Goal: Find specific page/section: Find specific page/section

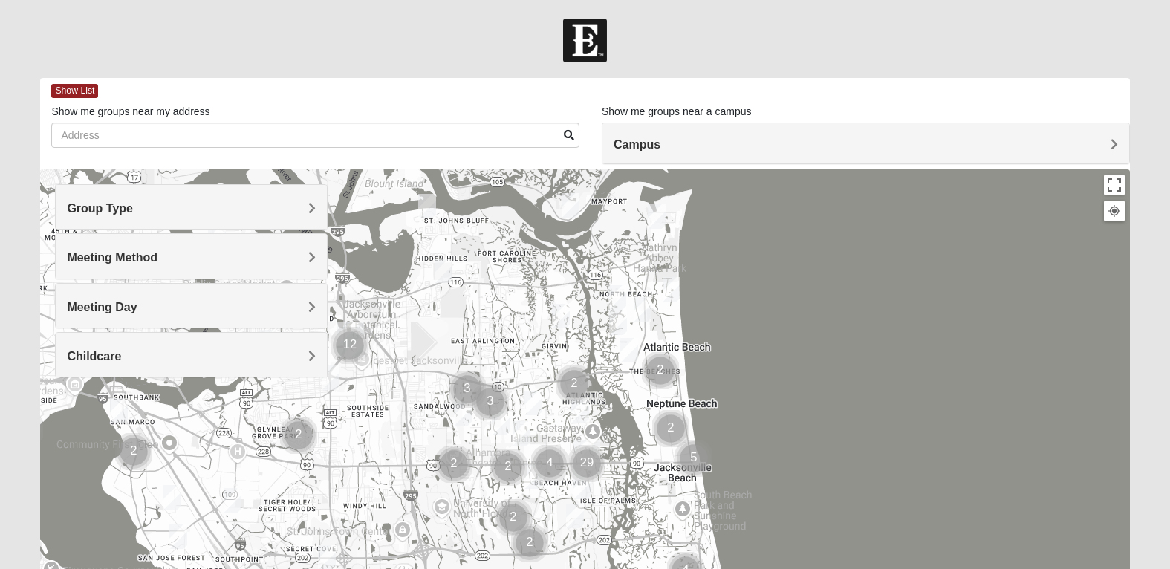
click at [184, 203] on h4 "Group Type" at bounding box center [191, 208] width 249 height 14
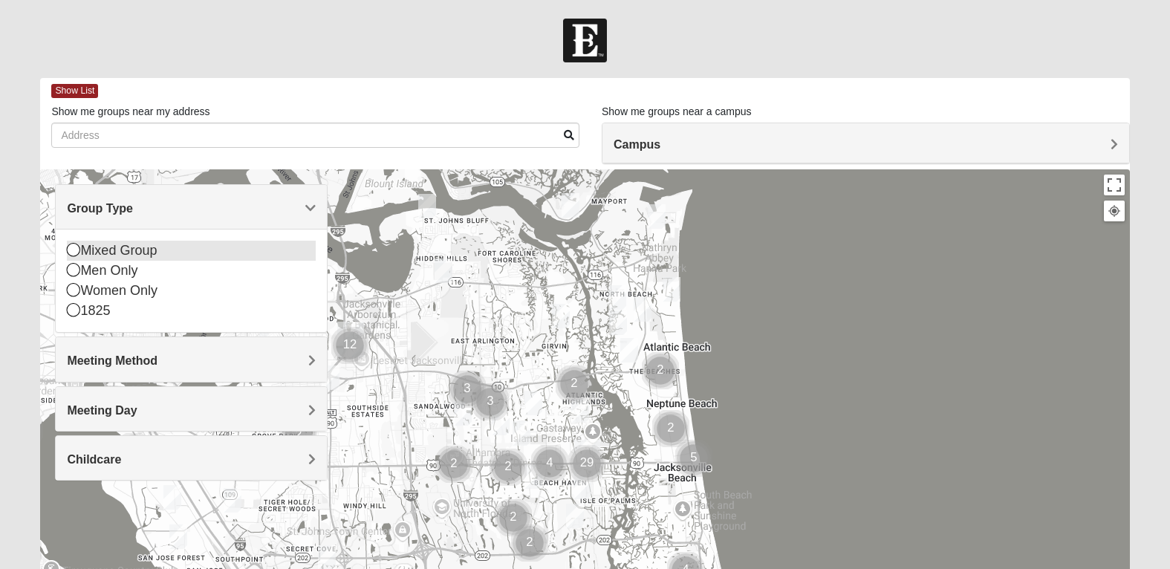
click at [74, 250] on icon at bounding box center [73, 249] width 13 height 13
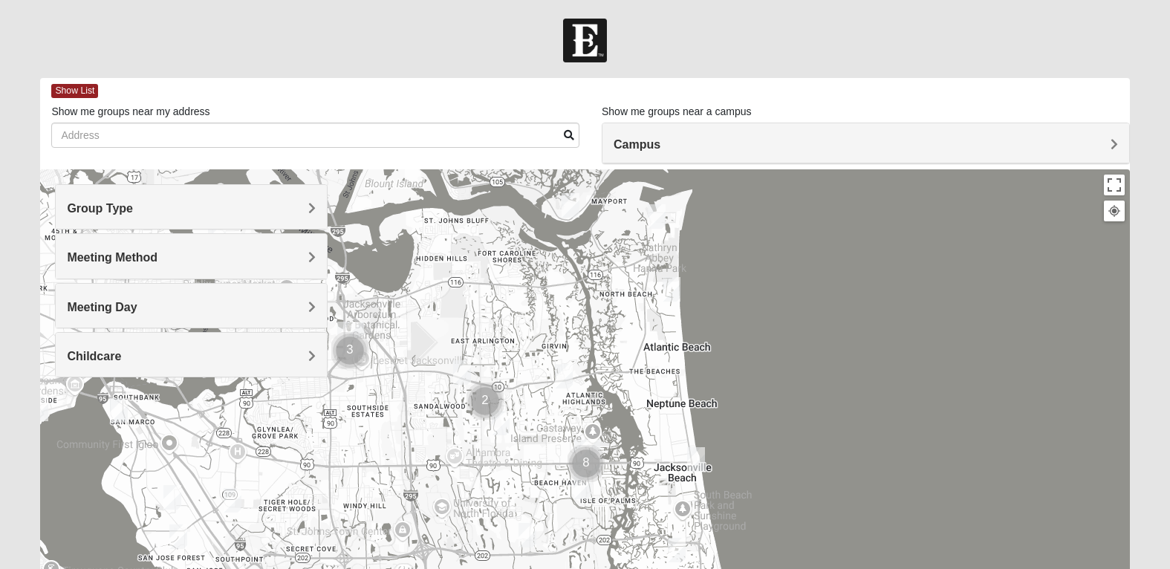
click at [302, 251] on h4 "Meeting Method" at bounding box center [191, 257] width 249 height 14
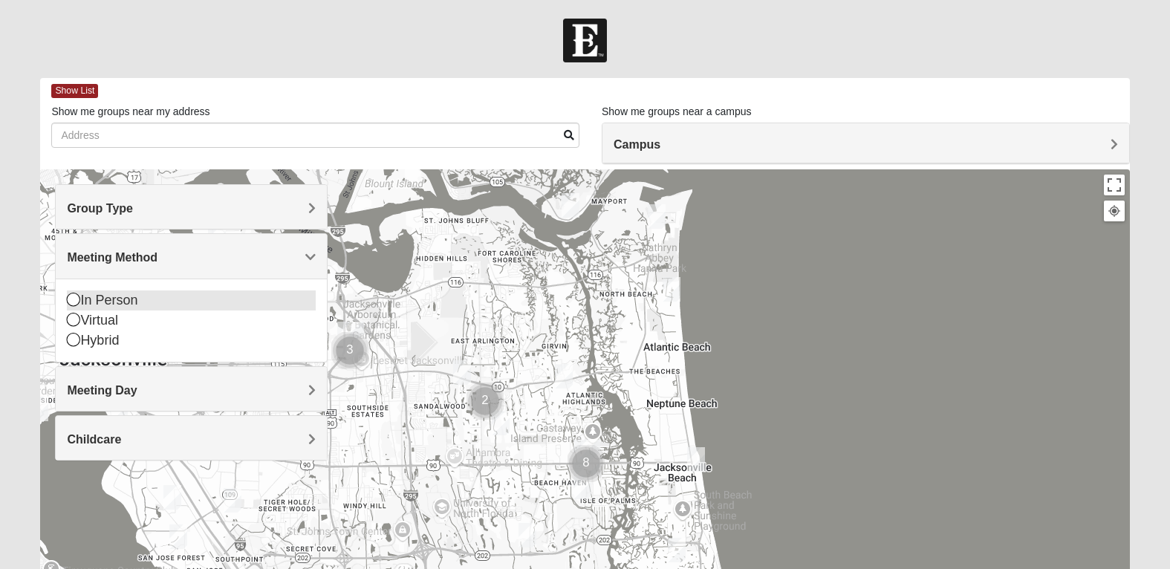
click at [70, 299] on icon at bounding box center [73, 299] width 13 height 13
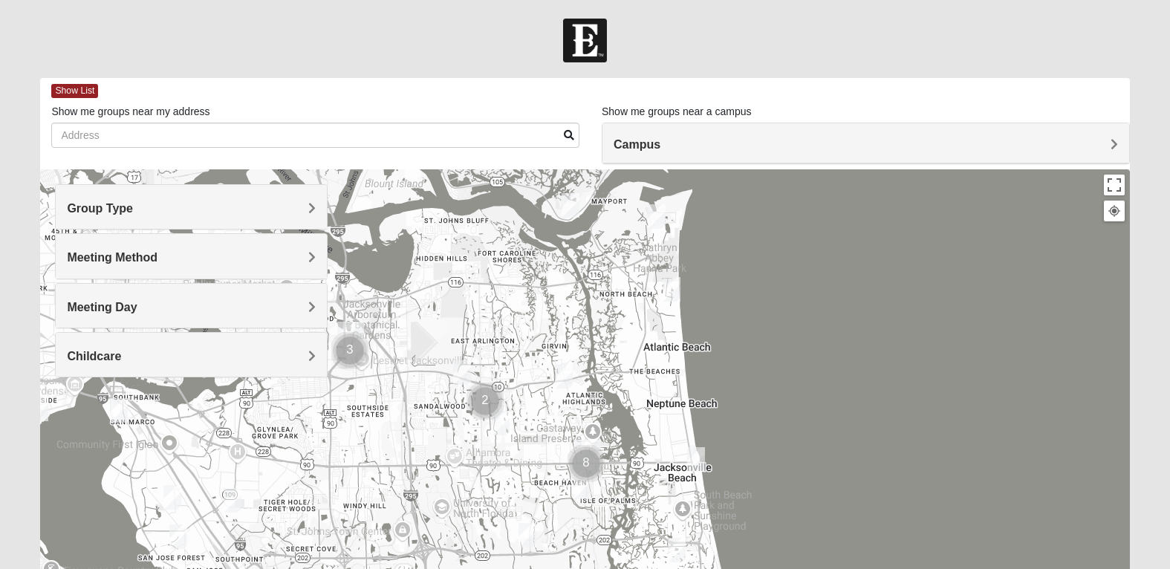
click at [771, 273] on div at bounding box center [584, 466] width 1089 height 594
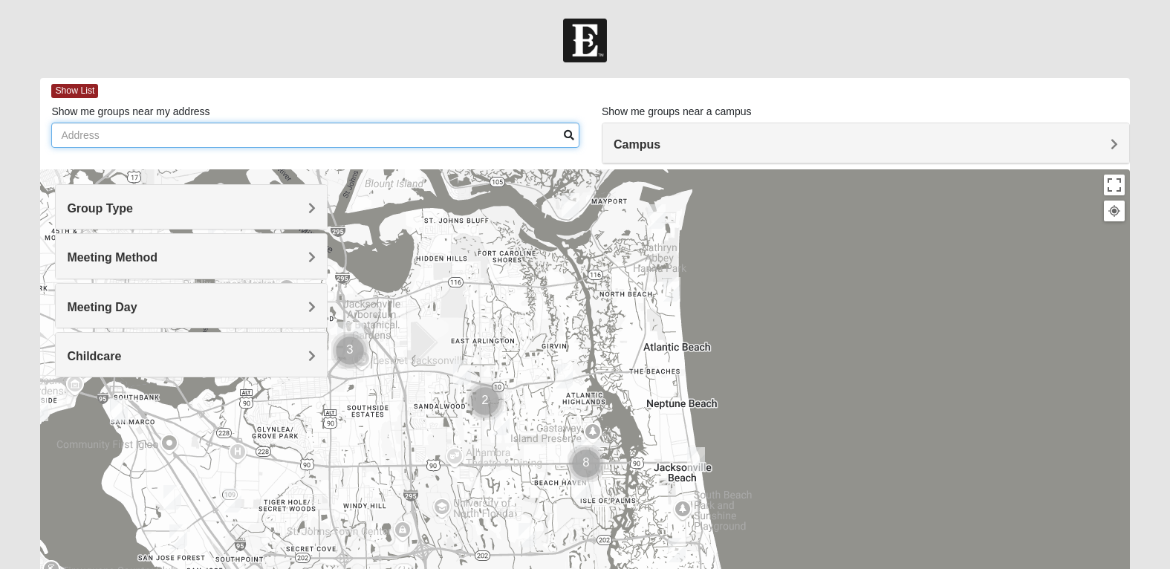
click at [317, 130] on input "Show me groups near my address" at bounding box center [315, 135] width 528 height 25
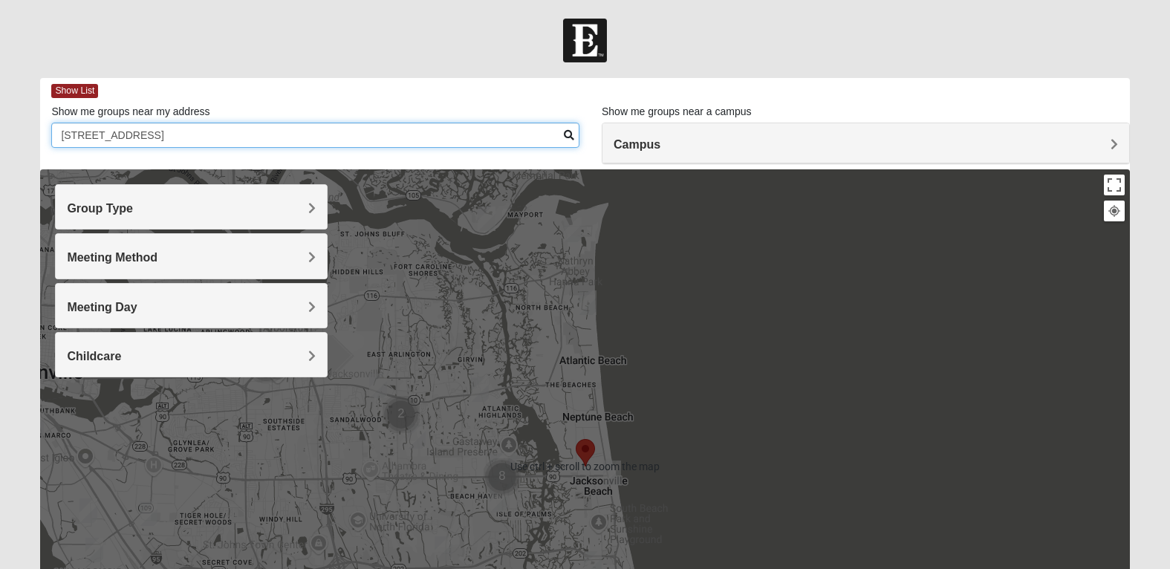
scroll to position [74, 0]
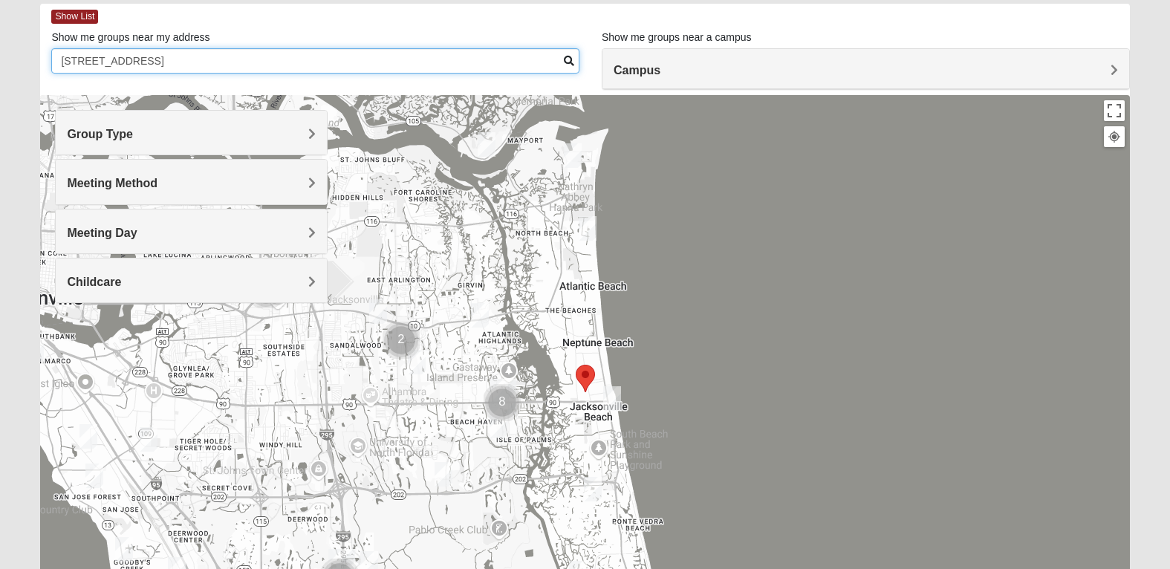
type input "1104 5th ave north jax bch"
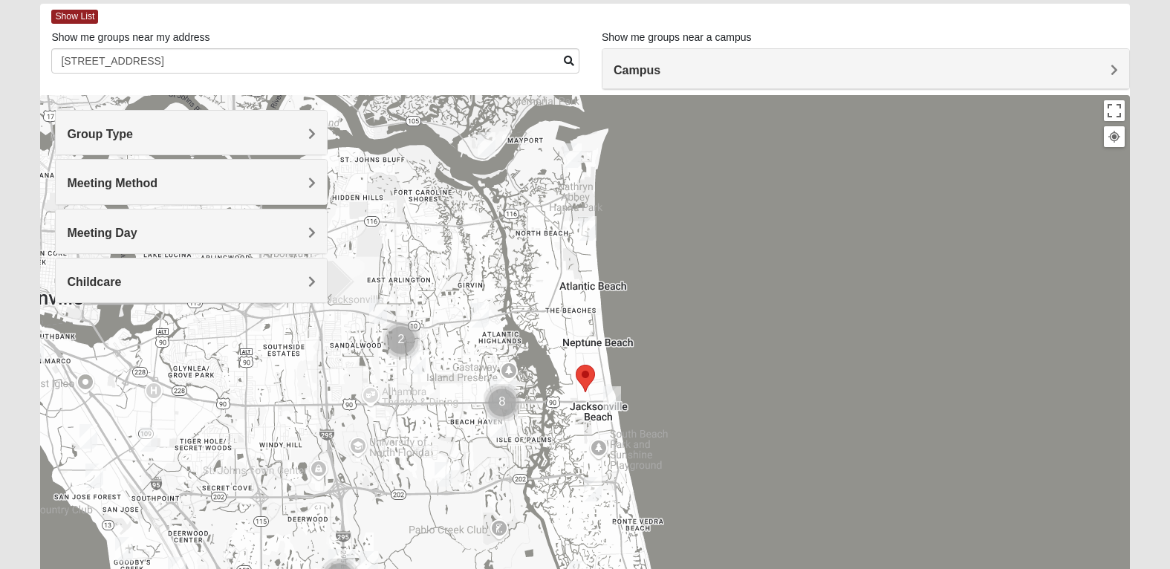
click at [576, 365] on area "Selected Address" at bounding box center [576, 365] width 0 height 0
click at [613, 394] on img "Mixed Watkins 32250" at bounding box center [612, 398] width 18 height 25
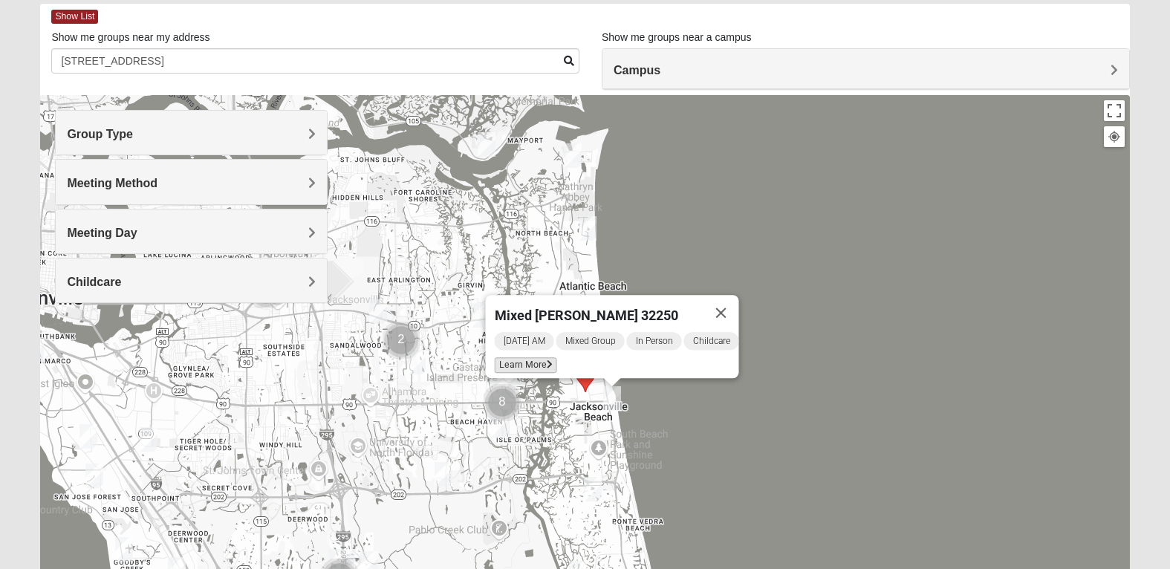
click at [511, 357] on span "Learn More" at bounding box center [525, 365] width 62 height 16
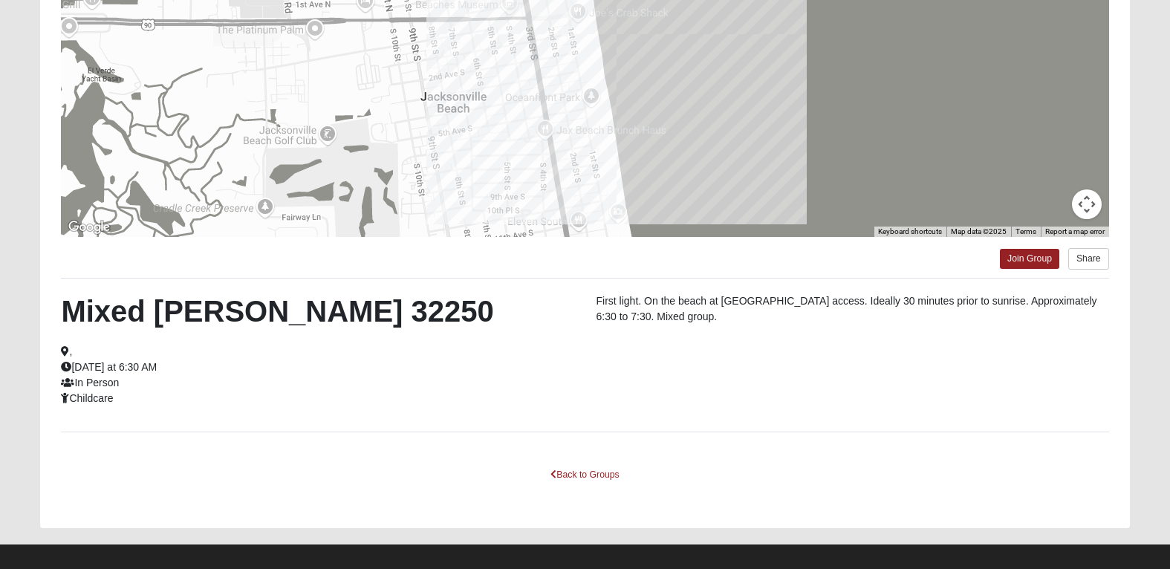
scroll to position [0, 0]
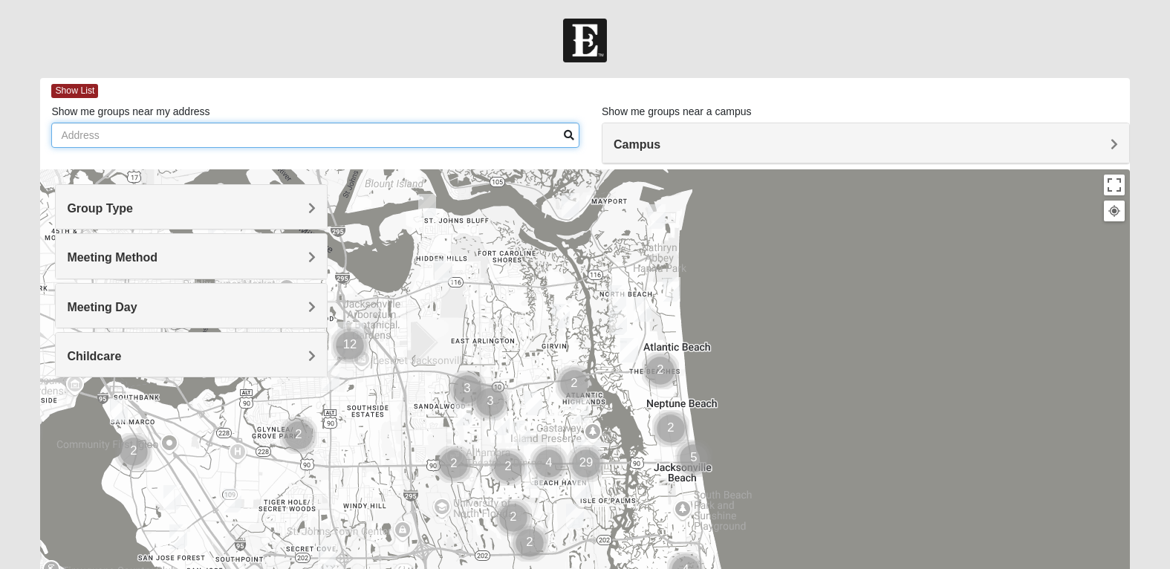
click at [285, 137] on input "Show me groups near my address" at bounding box center [315, 135] width 528 height 25
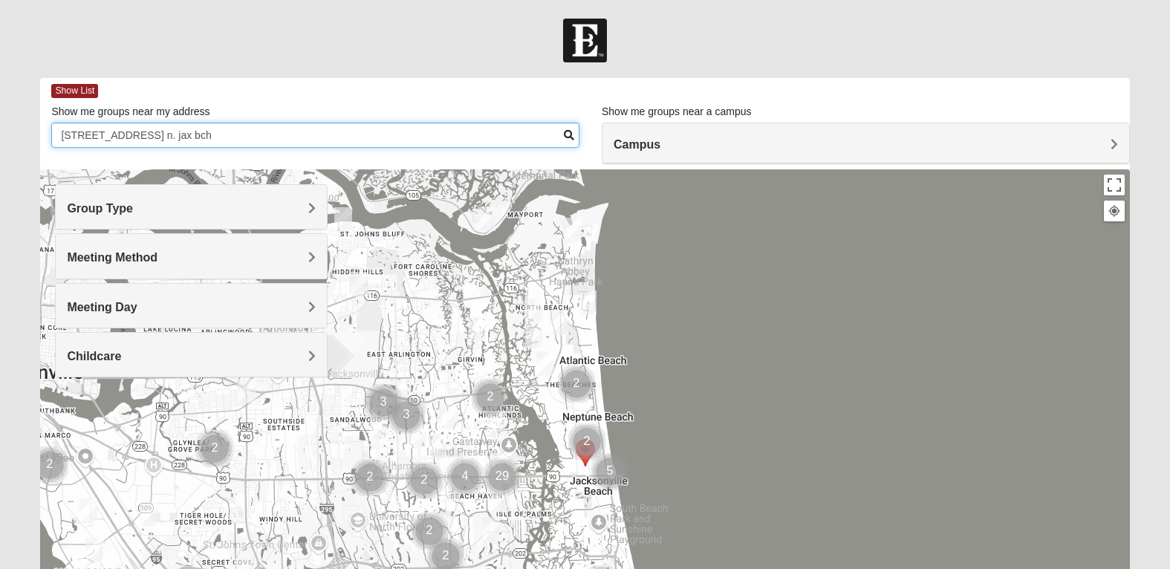
type input "[STREET_ADDRESS] n. jax bch"
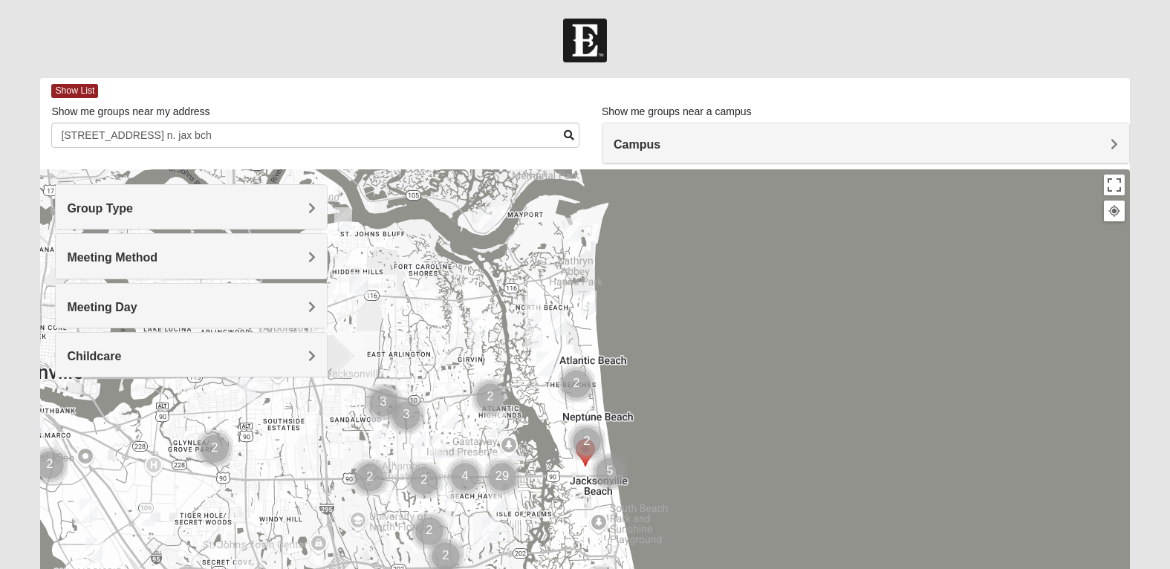
click at [209, 223] on div "Group Type" at bounding box center [191, 207] width 271 height 44
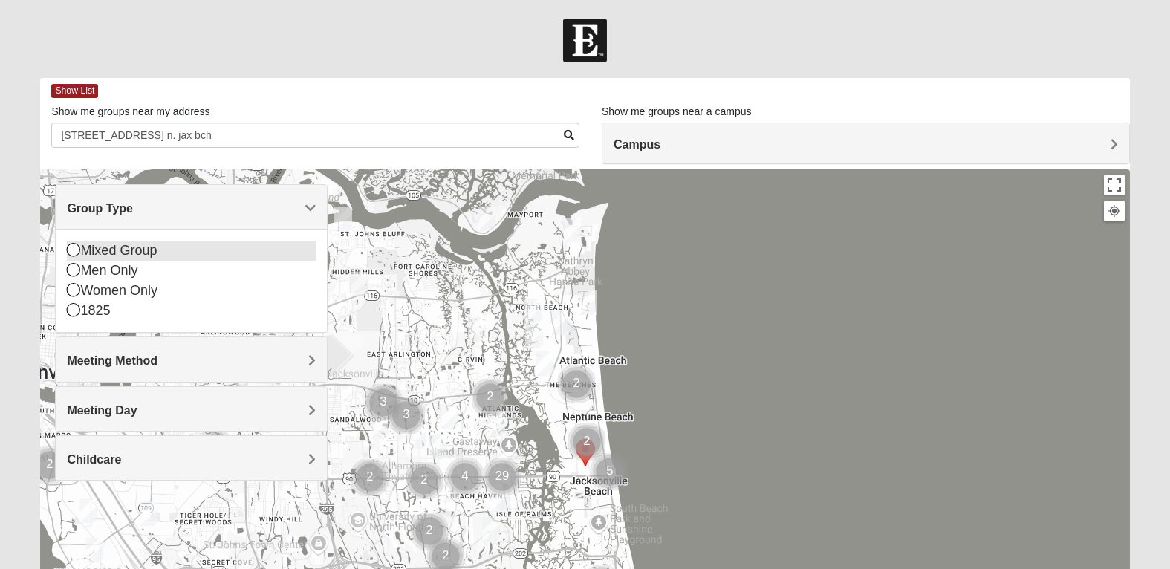
click at [74, 250] on icon at bounding box center [73, 249] width 13 height 13
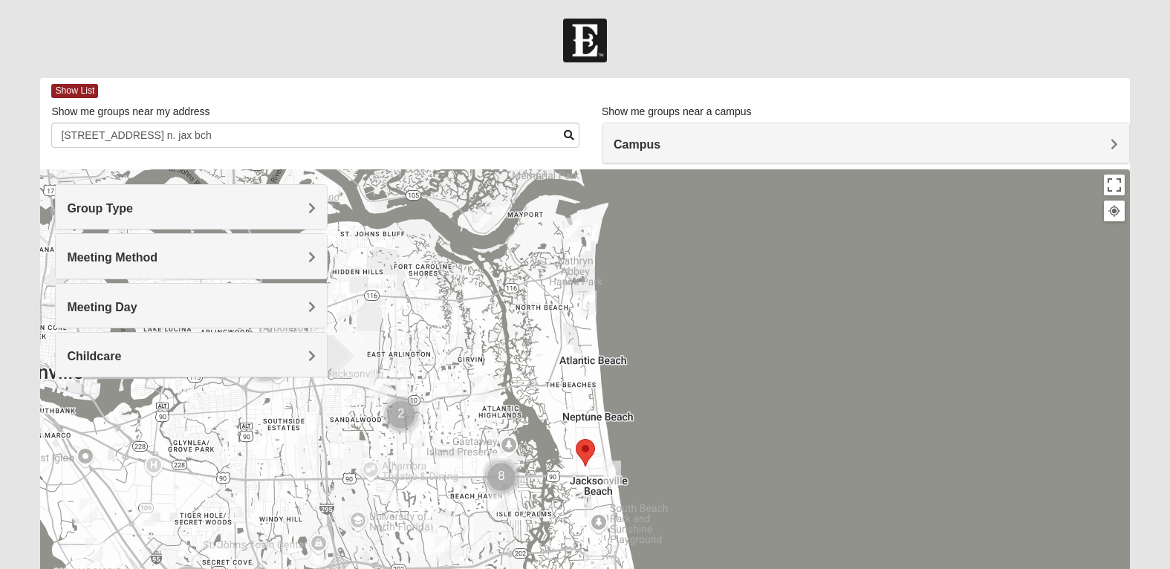
click at [306, 258] on h4 "Meeting Method" at bounding box center [191, 257] width 249 height 14
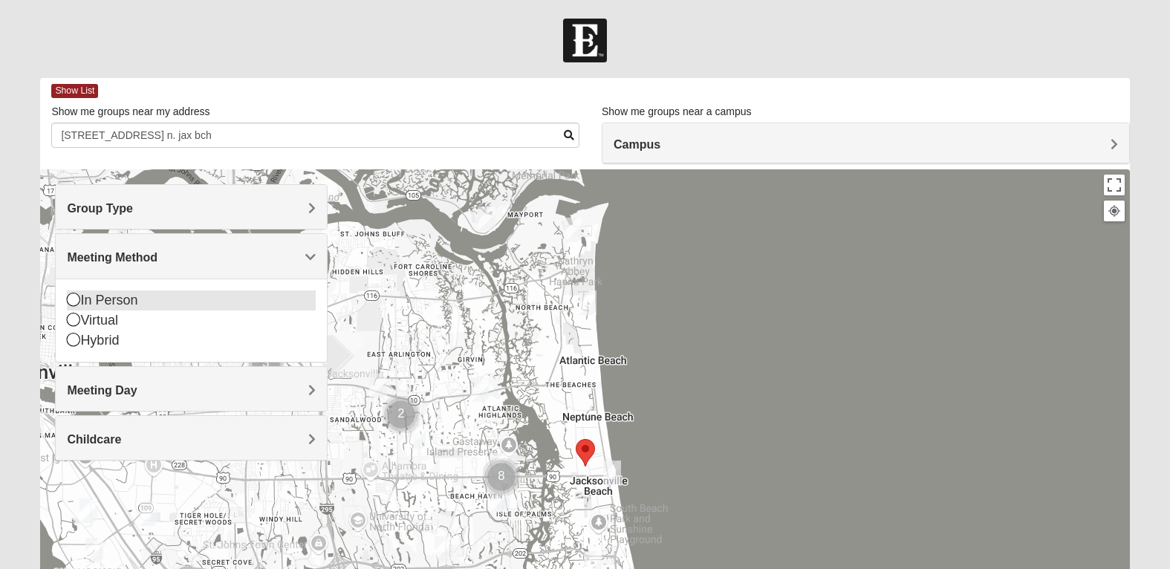
click at [74, 302] on icon at bounding box center [73, 299] width 13 height 13
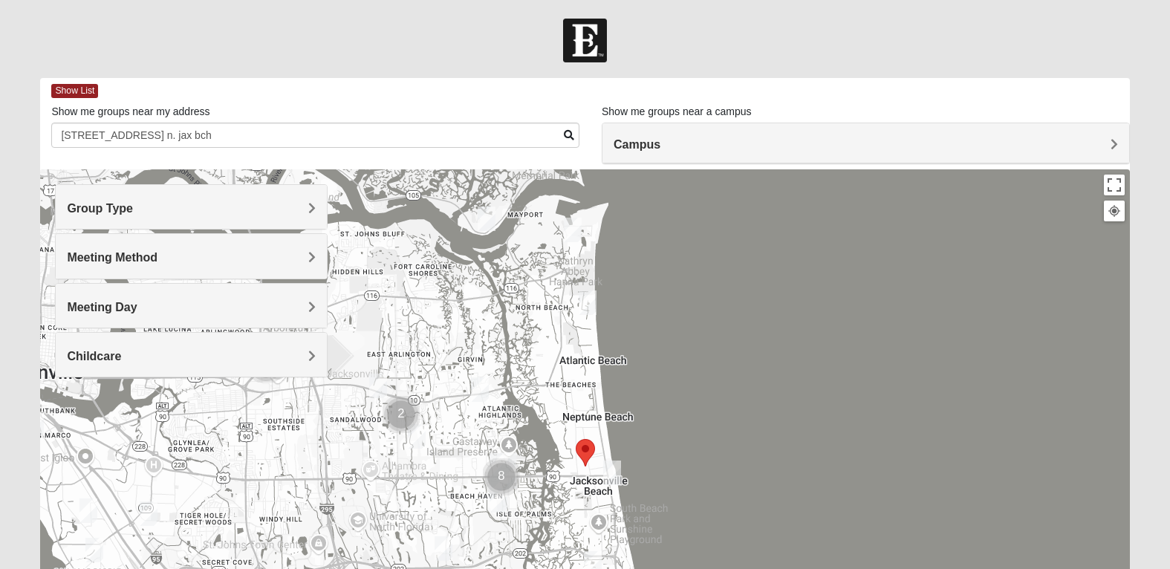
click at [121, 356] on span "Childcare" at bounding box center [94, 356] width 54 height 13
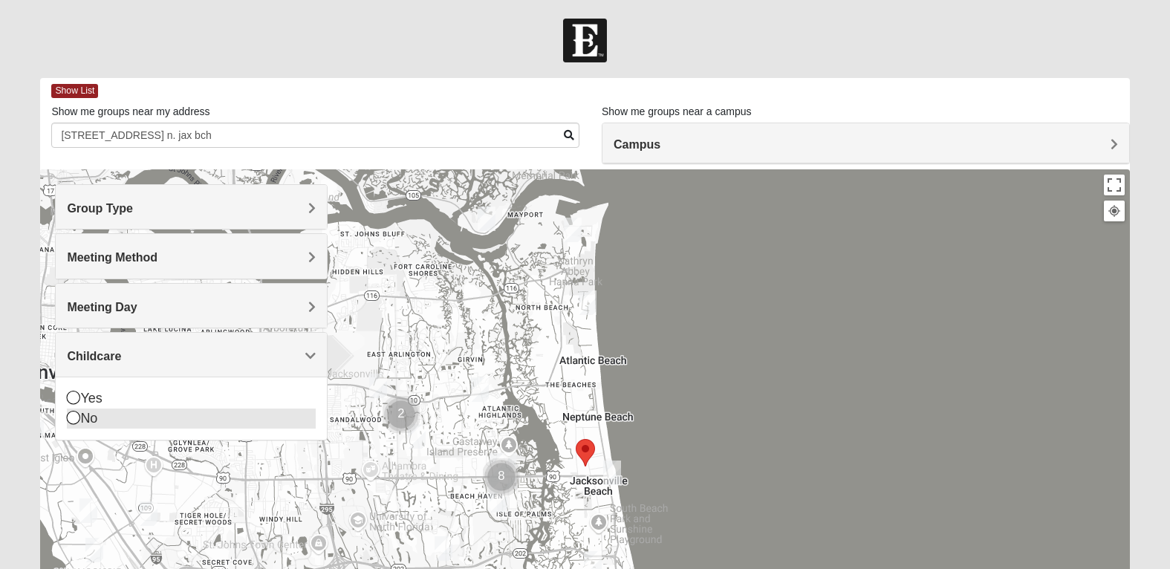
click at [74, 423] on icon at bounding box center [73, 417] width 13 height 13
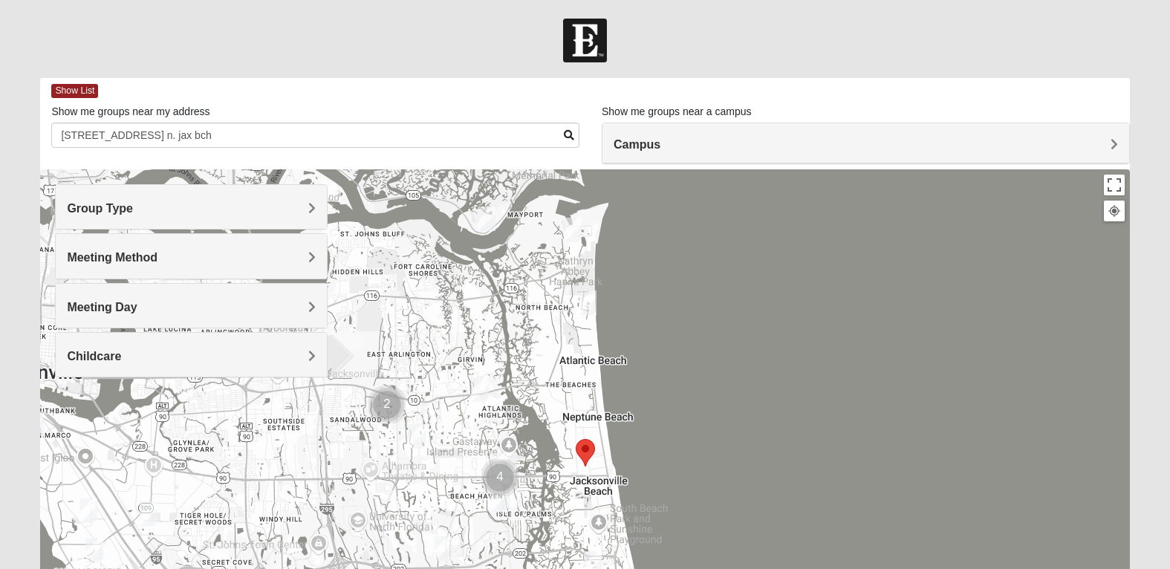
click at [80, 83] on div "Show List" at bounding box center [590, 91] width 1078 height 26
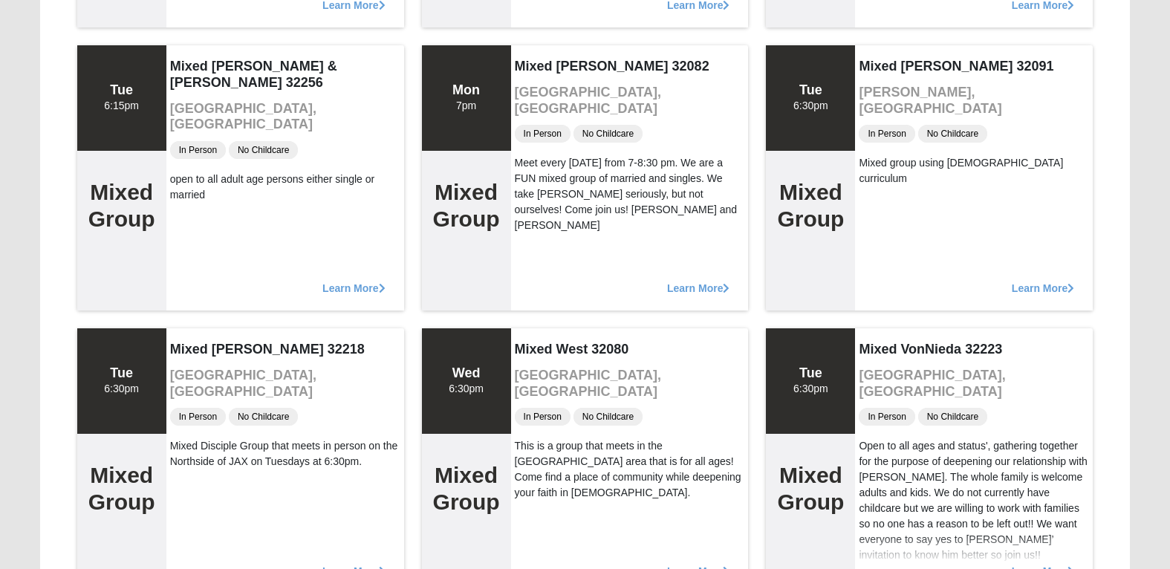
scroll to position [2050, 0]
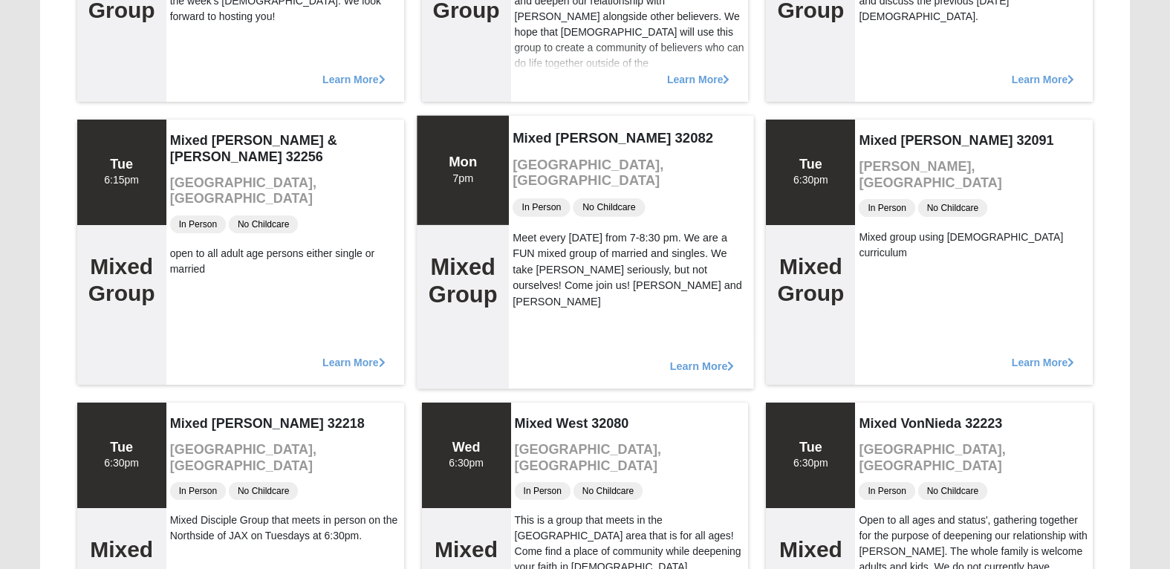
click at [674, 358] on span "Learn More" at bounding box center [701, 358] width 65 height 0
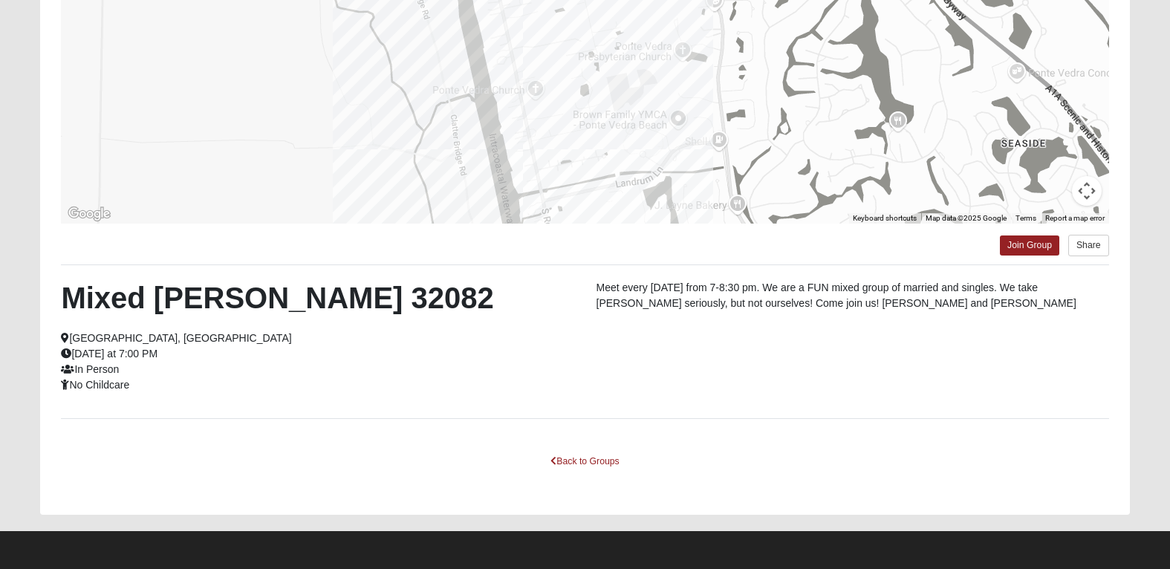
scroll to position [13, 0]
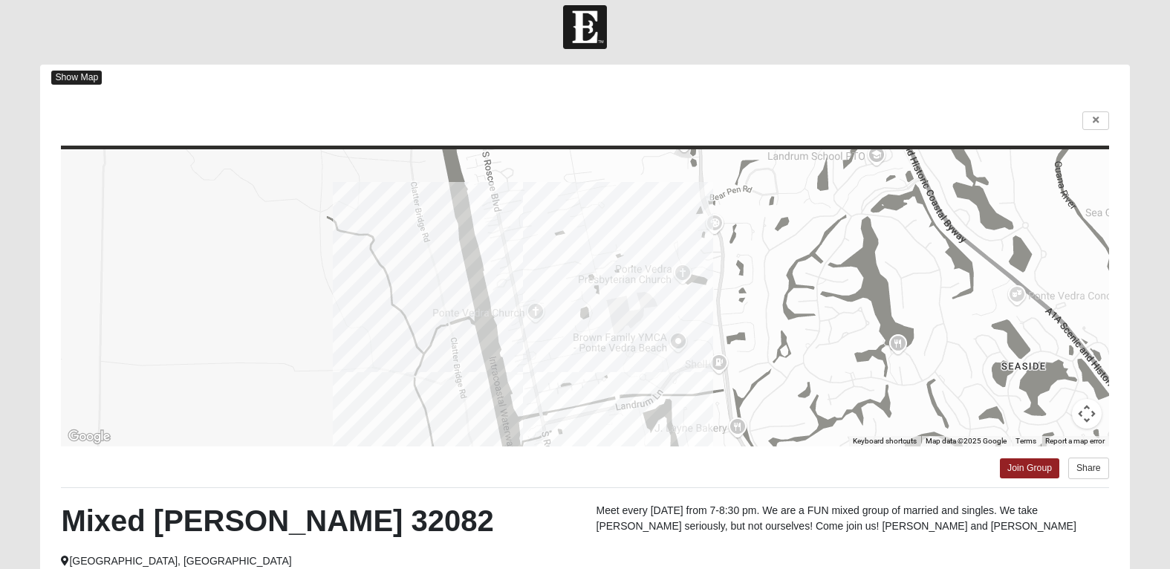
click at [80, 73] on span "Show Map" at bounding box center [76, 78] width 50 height 14
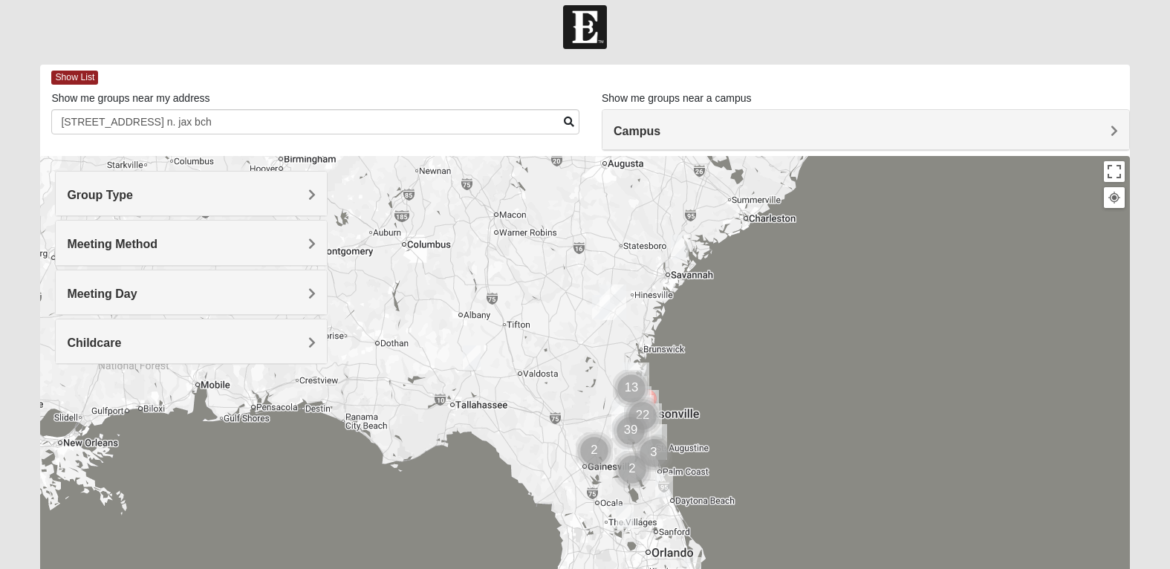
click at [619, 402] on img "Cluster of 13 groups" at bounding box center [631, 388] width 37 height 37
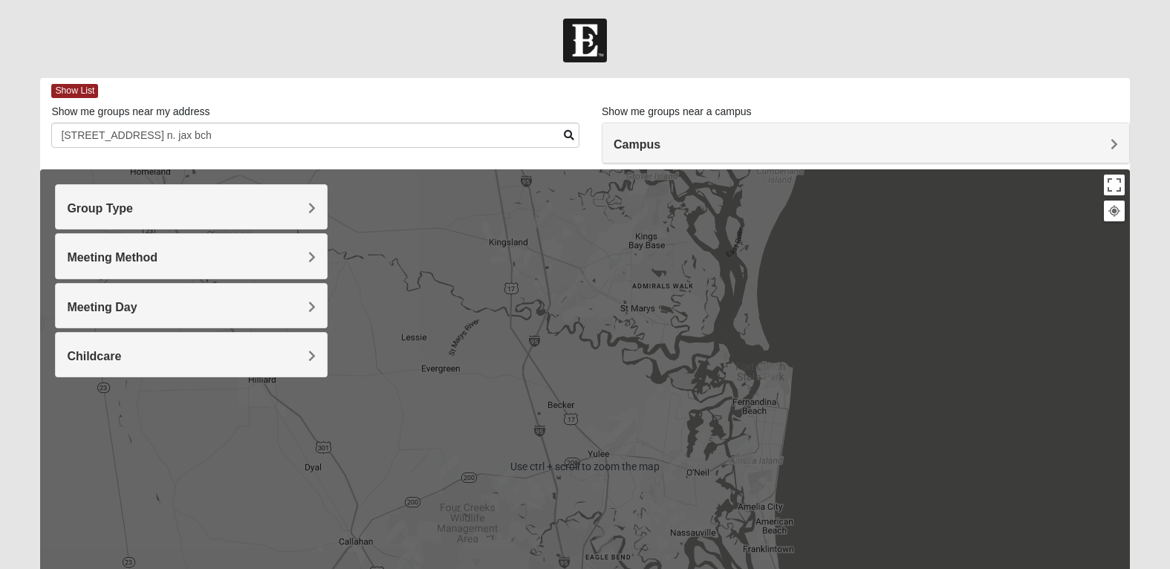
scroll to position [74, 0]
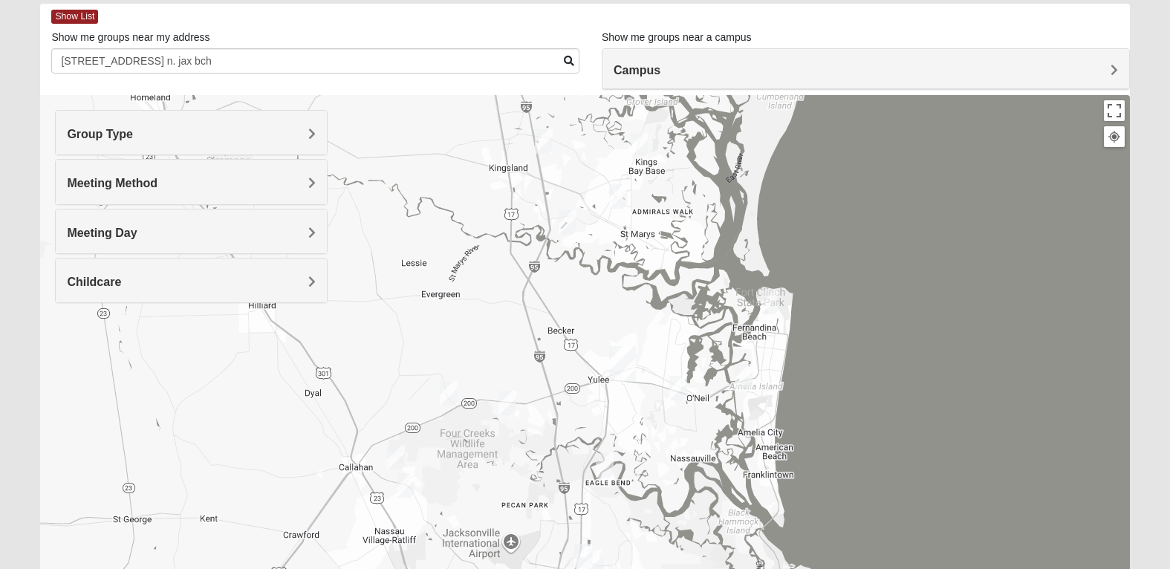
click at [170, 135] on h4 "Group Type" at bounding box center [191, 134] width 249 height 14
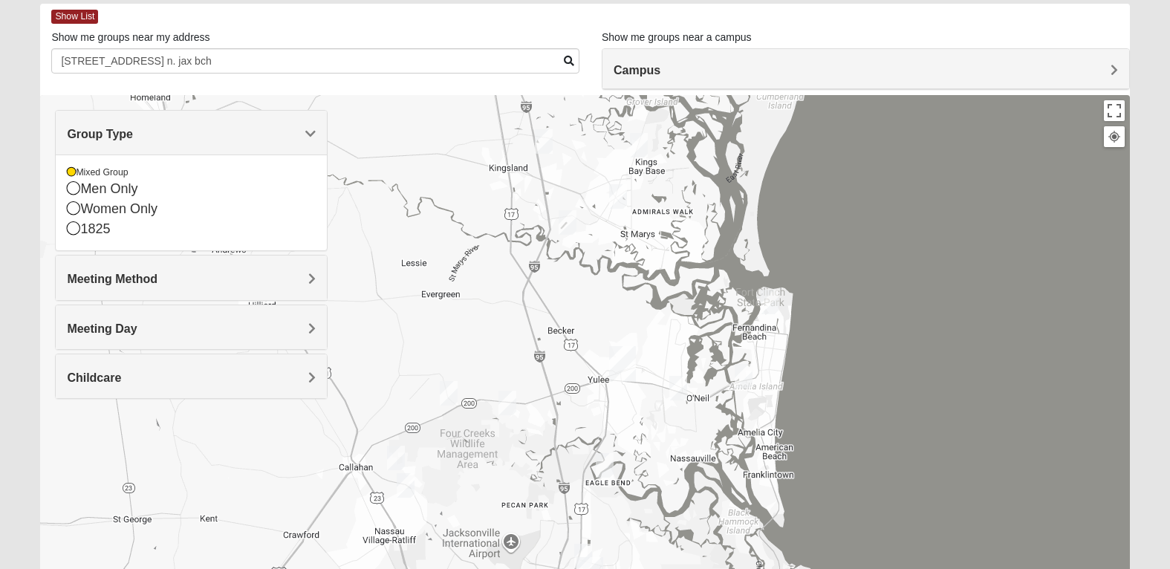
click at [106, 284] on span "Meeting Method" at bounding box center [112, 279] width 91 height 13
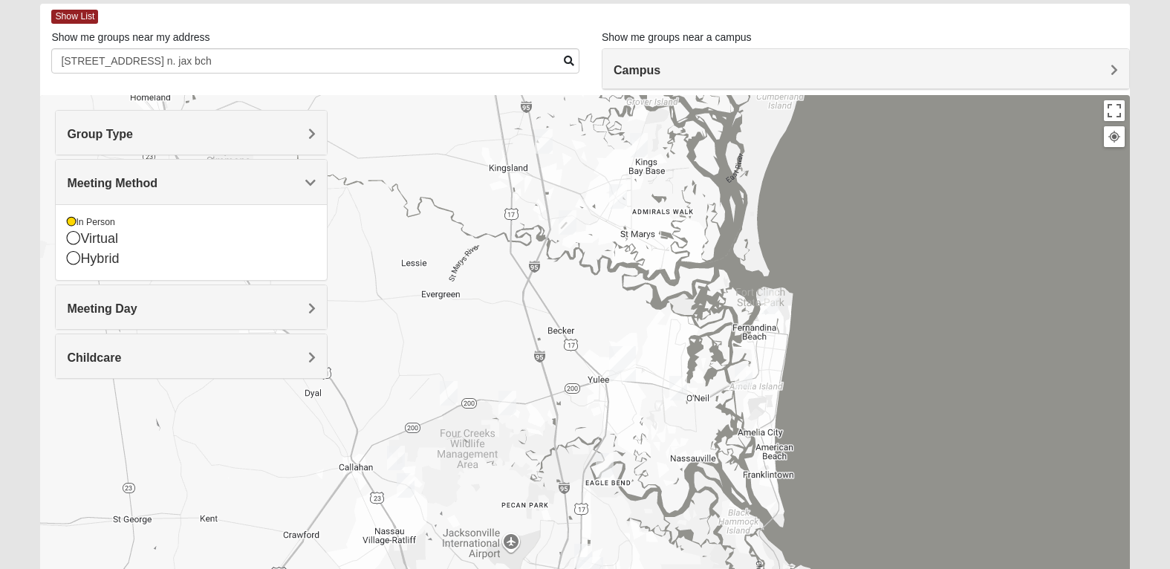
click at [110, 352] on span "Childcare" at bounding box center [94, 357] width 54 height 13
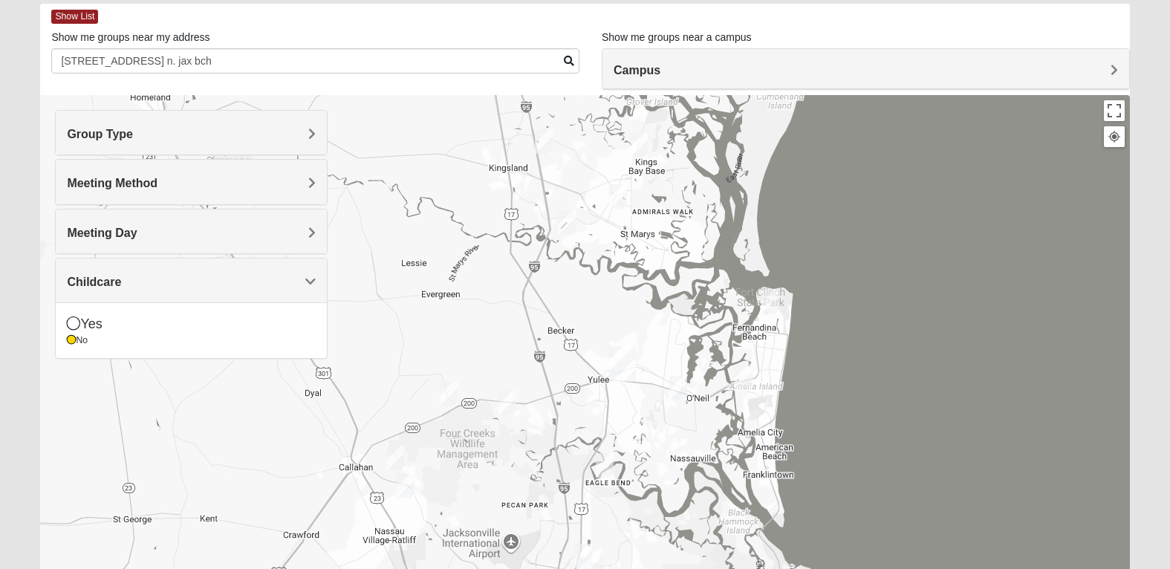
click at [844, 166] on div at bounding box center [584, 392] width 1089 height 594
click at [92, 15] on span "Show List" at bounding box center [74, 17] width 47 height 14
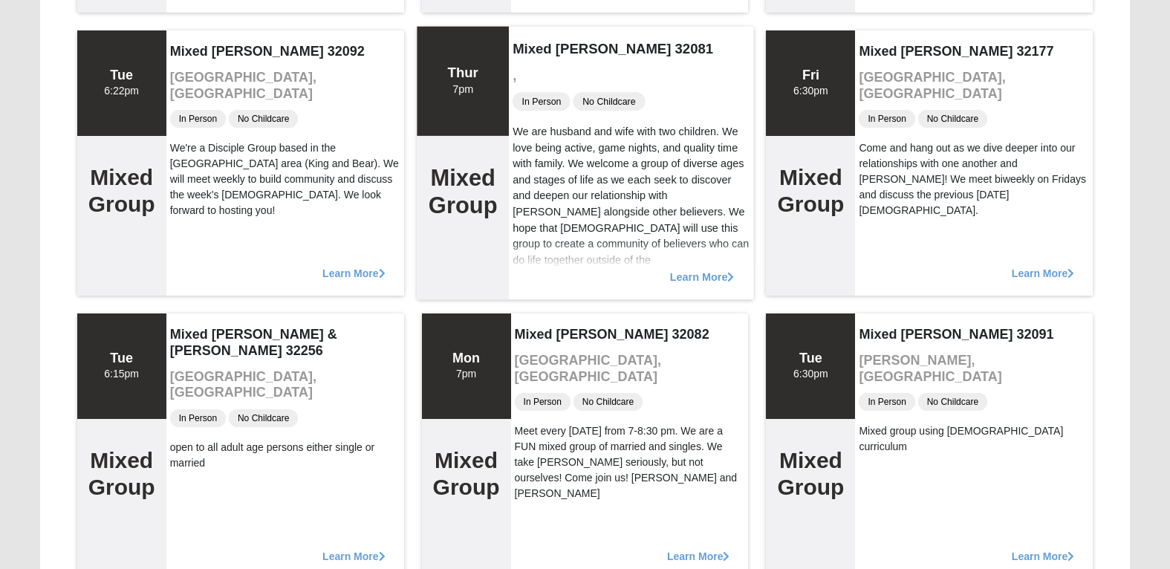
scroll to position [1931, 0]
